Goal: Information Seeking & Learning: Learn about a topic

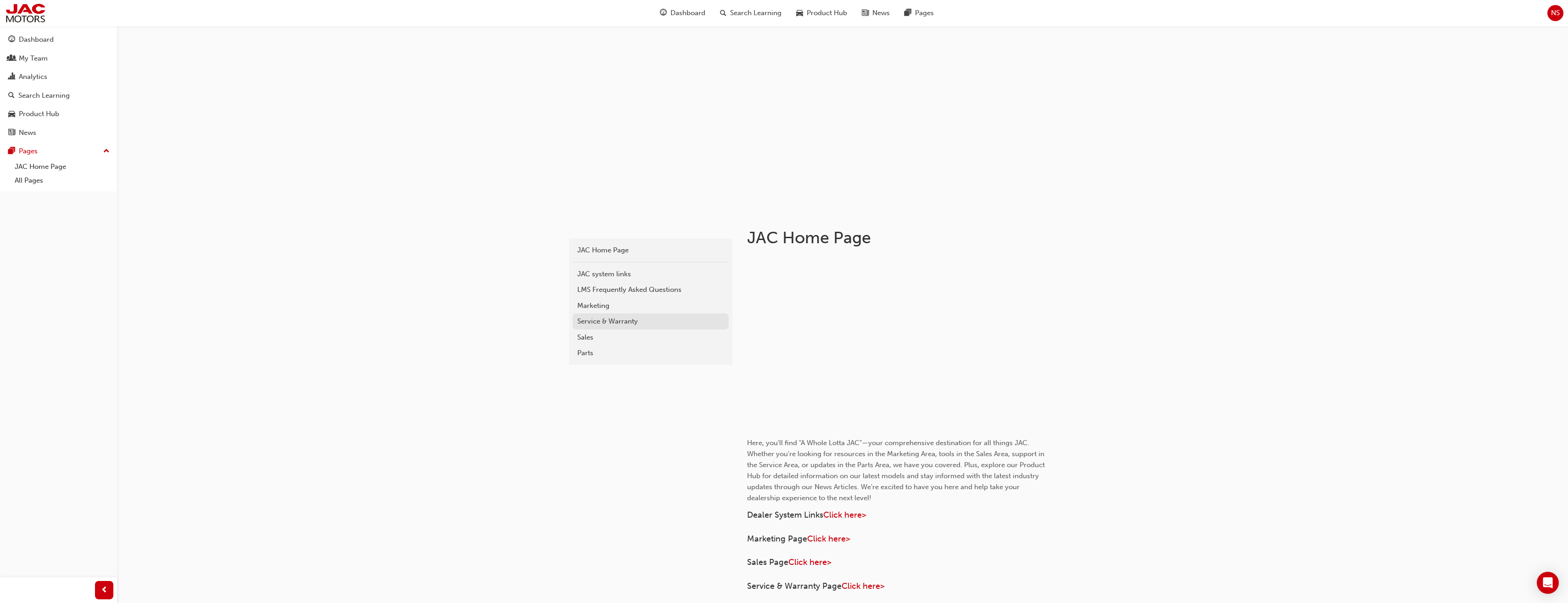
click at [598, 323] on div "Service & Warranty" at bounding box center [650, 321] width 147 height 10
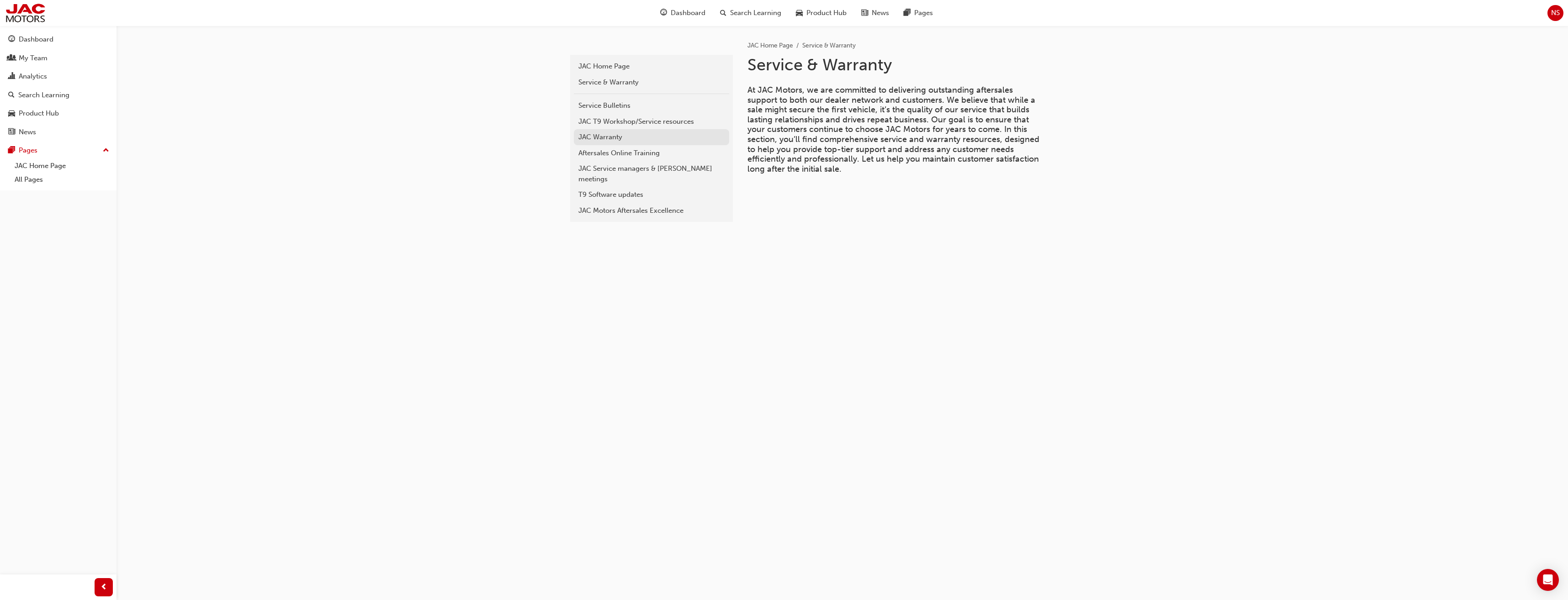
click at [609, 139] on div "JAC Warranty" at bounding box center [651, 137] width 146 height 10
click at [620, 107] on div "Service Bulletins" at bounding box center [651, 105] width 146 height 10
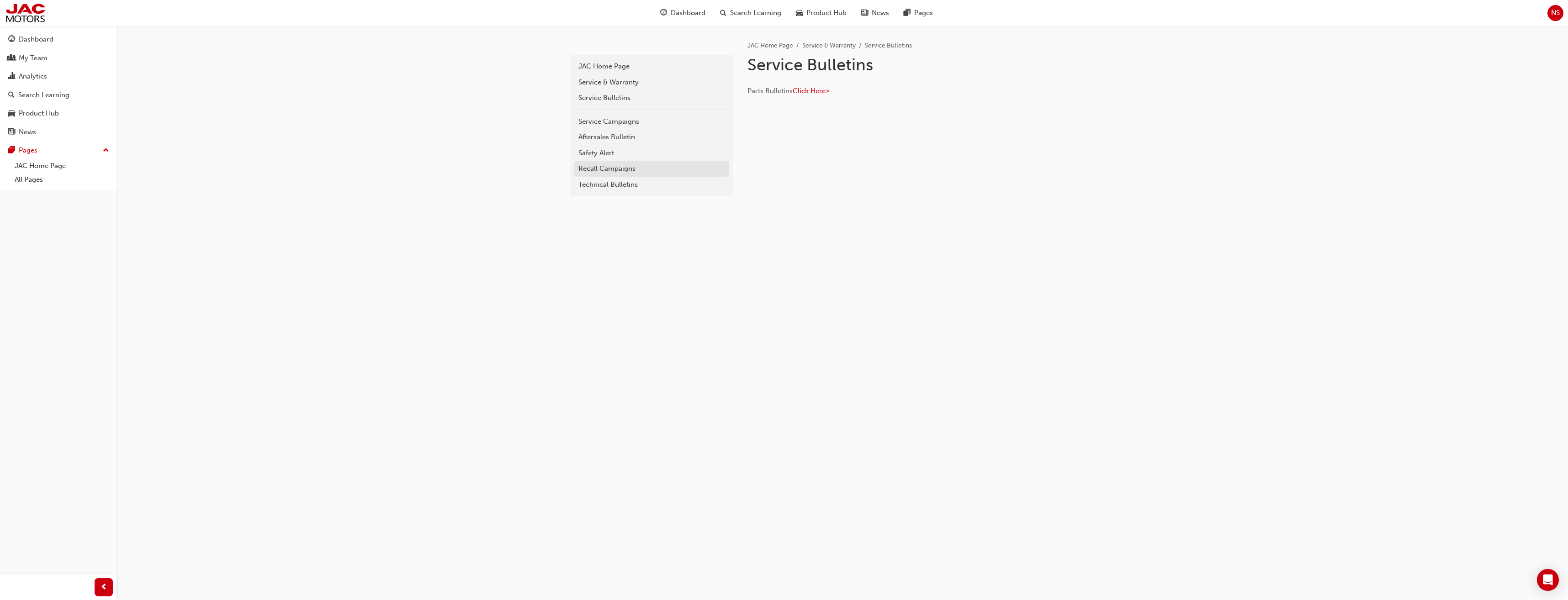
click at [615, 175] on link "Recall Campaigns" at bounding box center [651, 169] width 155 height 16
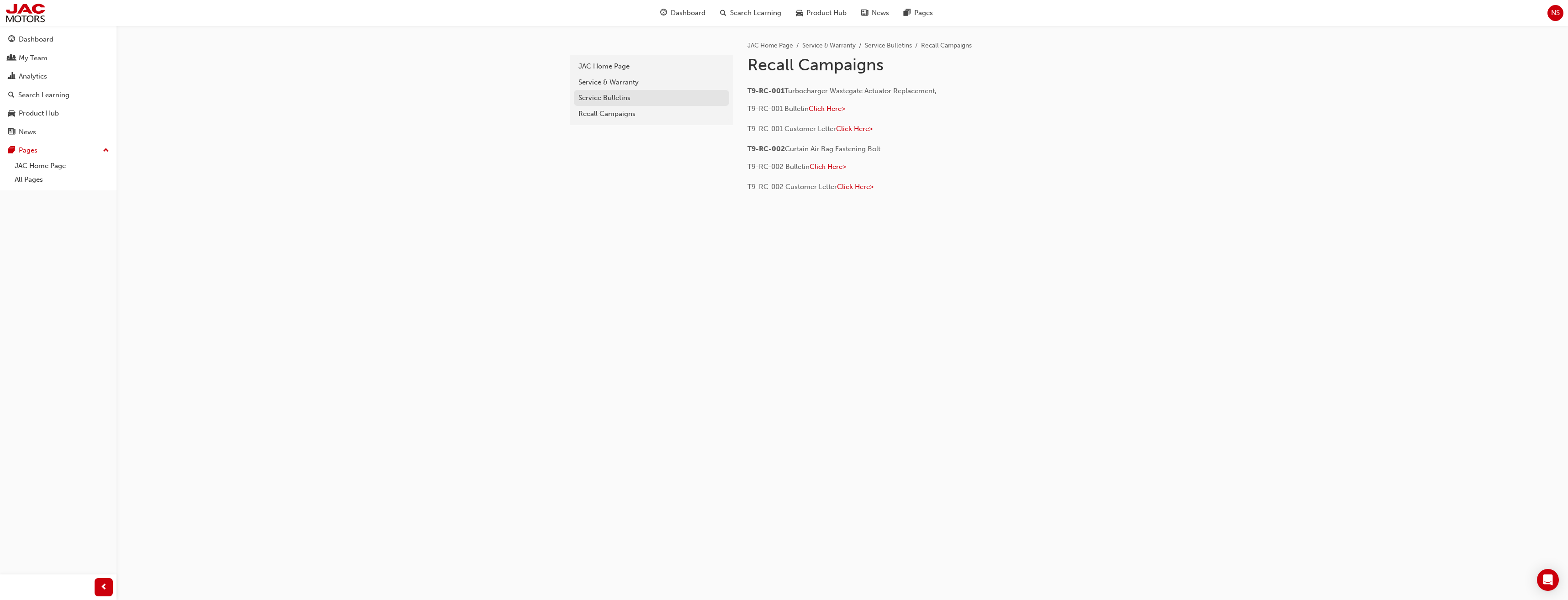
click at [648, 96] on div "Service Bulletins" at bounding box center [651, 97] width 146 height 10
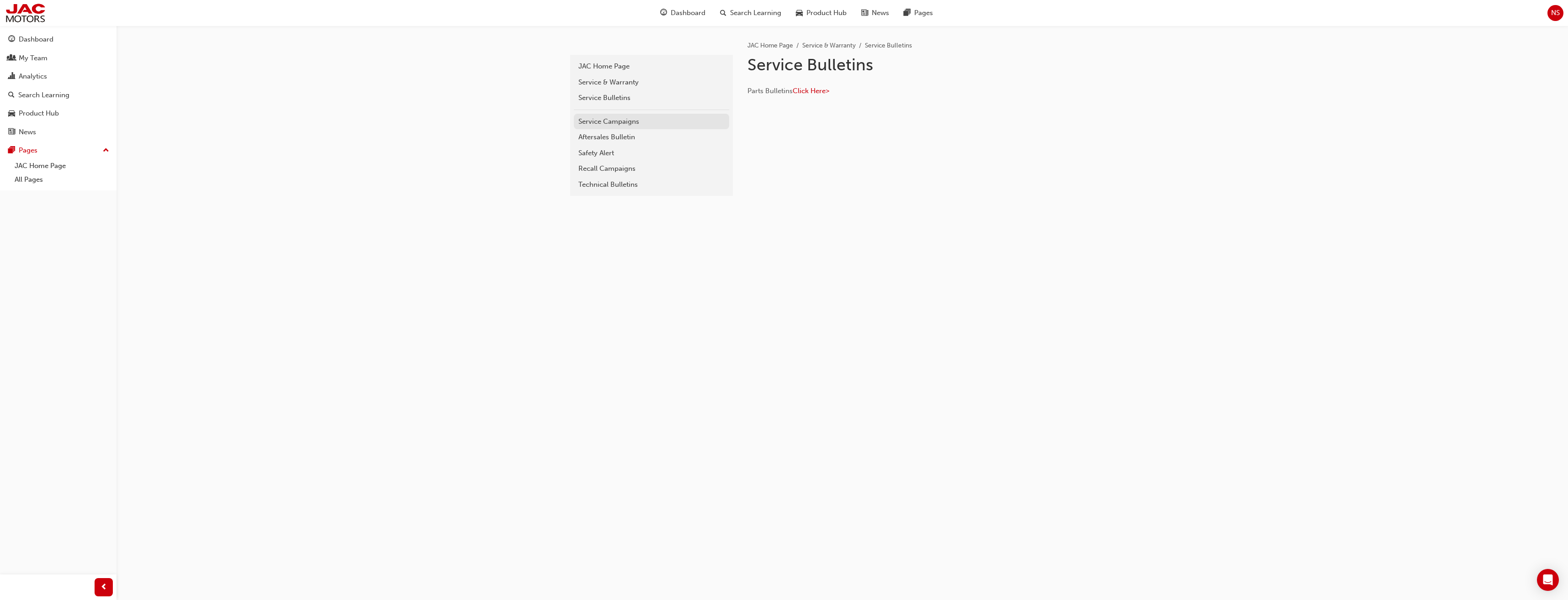
click at [659, 123] on div "Service Campaigns" at bounding box center [651, 121] width 146 height 10
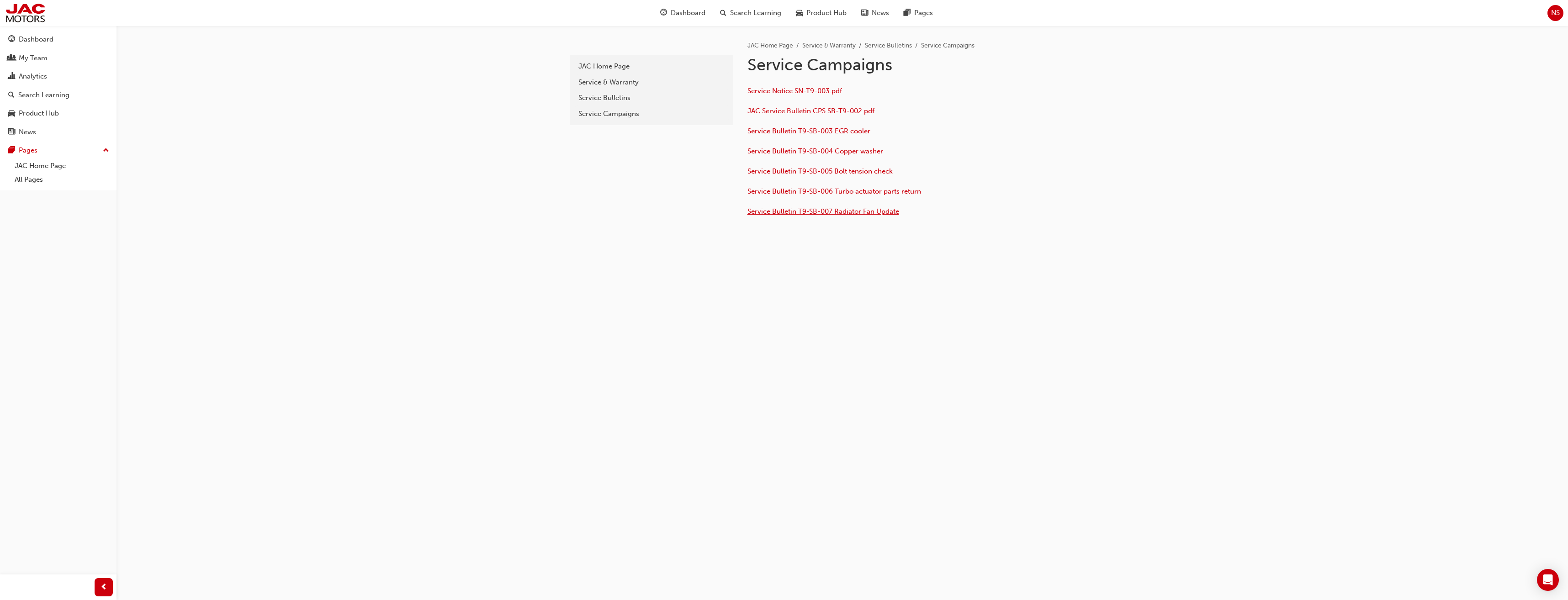
click at [800, 210] on span "Service Bulletin T9-SB-007 Radiator Fan Update" at bounding box center [823, 212] width 152 height 9
